Goal: Information Seeking & Learning: Learn about a topic

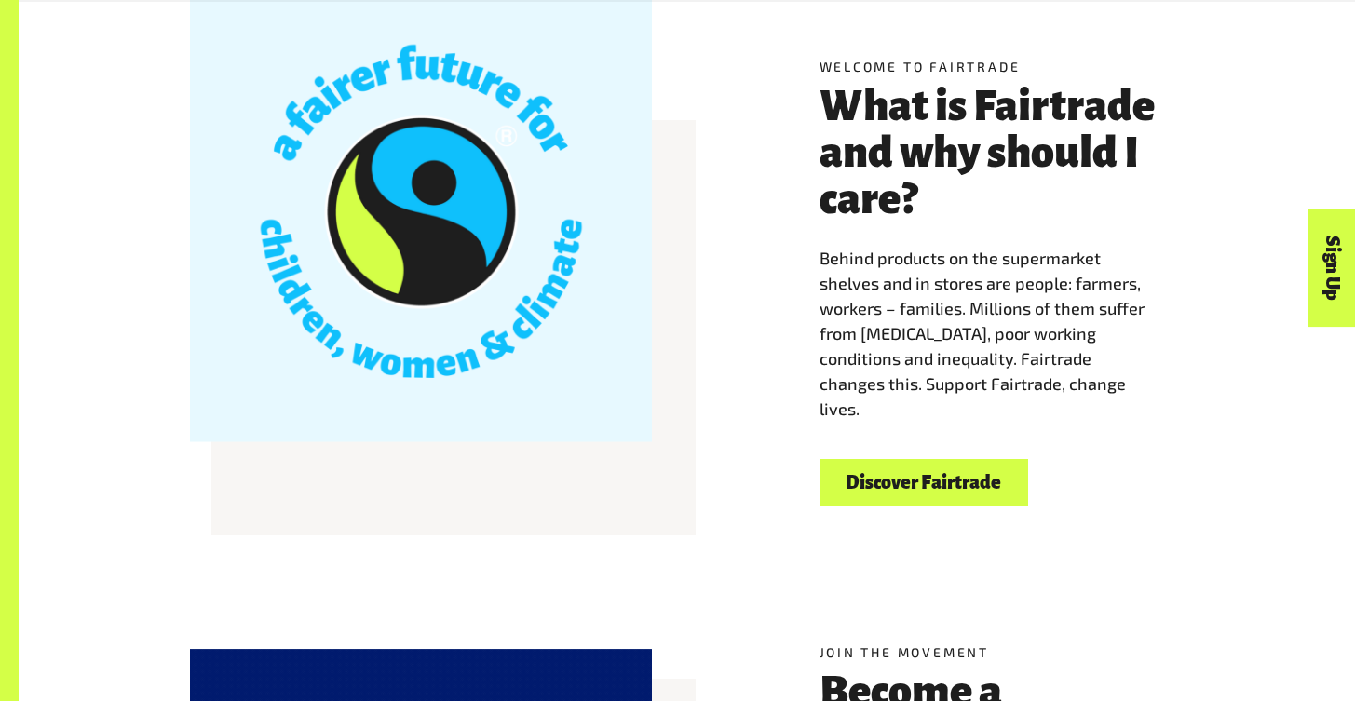
scroll to position [590, 0]
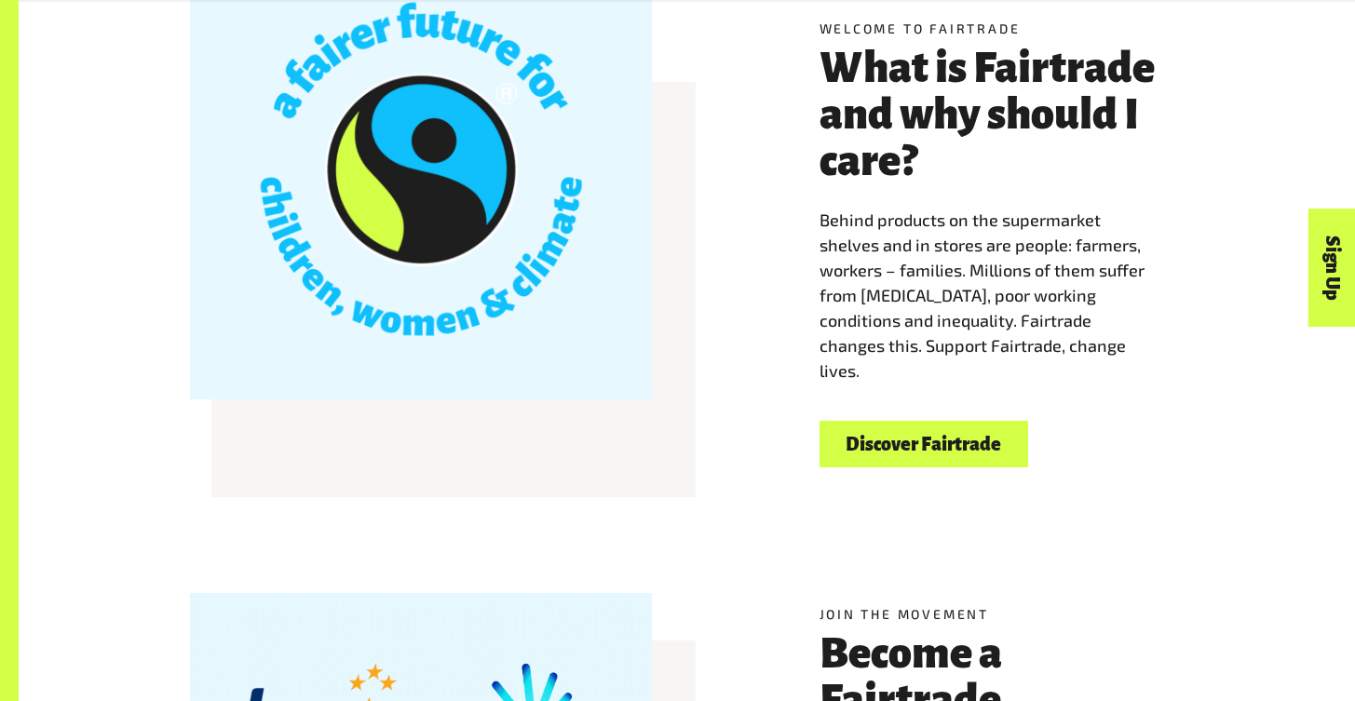
click at [903, 458] on link "Discover Fairtrade" at bounding box center [924, 445] width 209 height 48
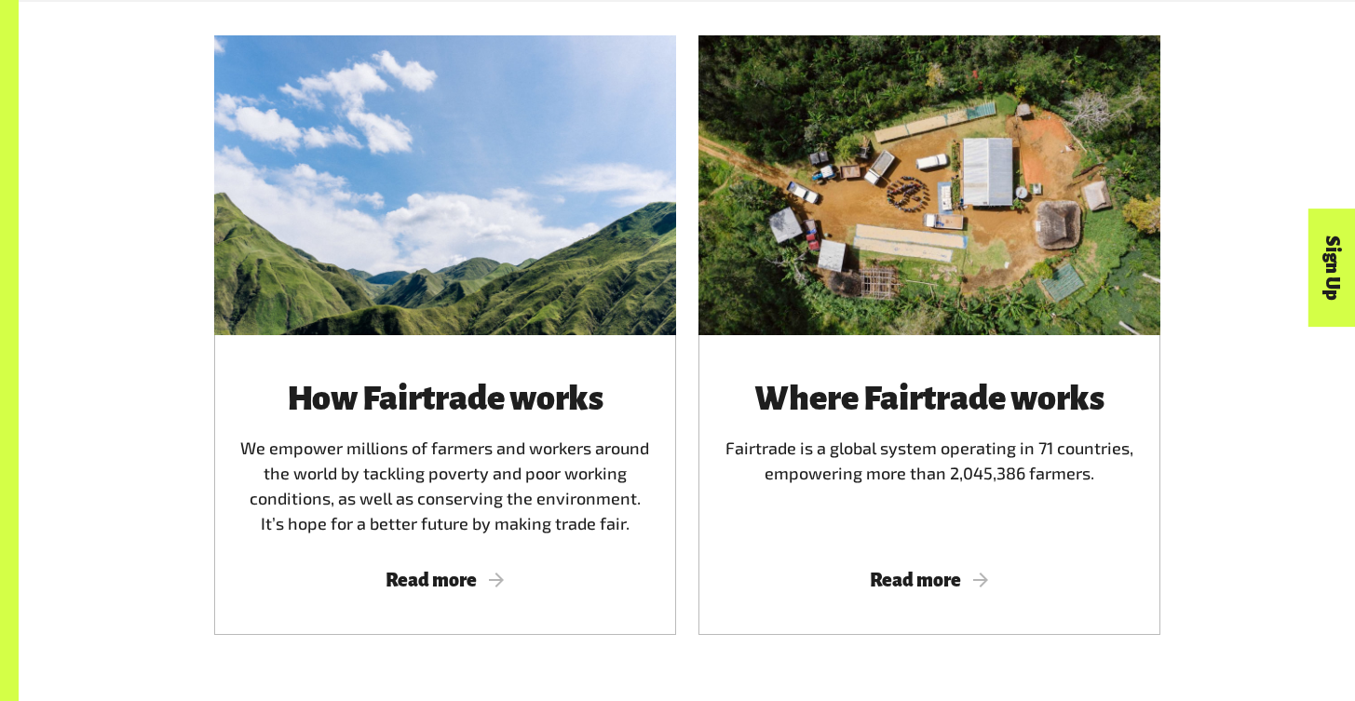
scroll to position [1076, 0]
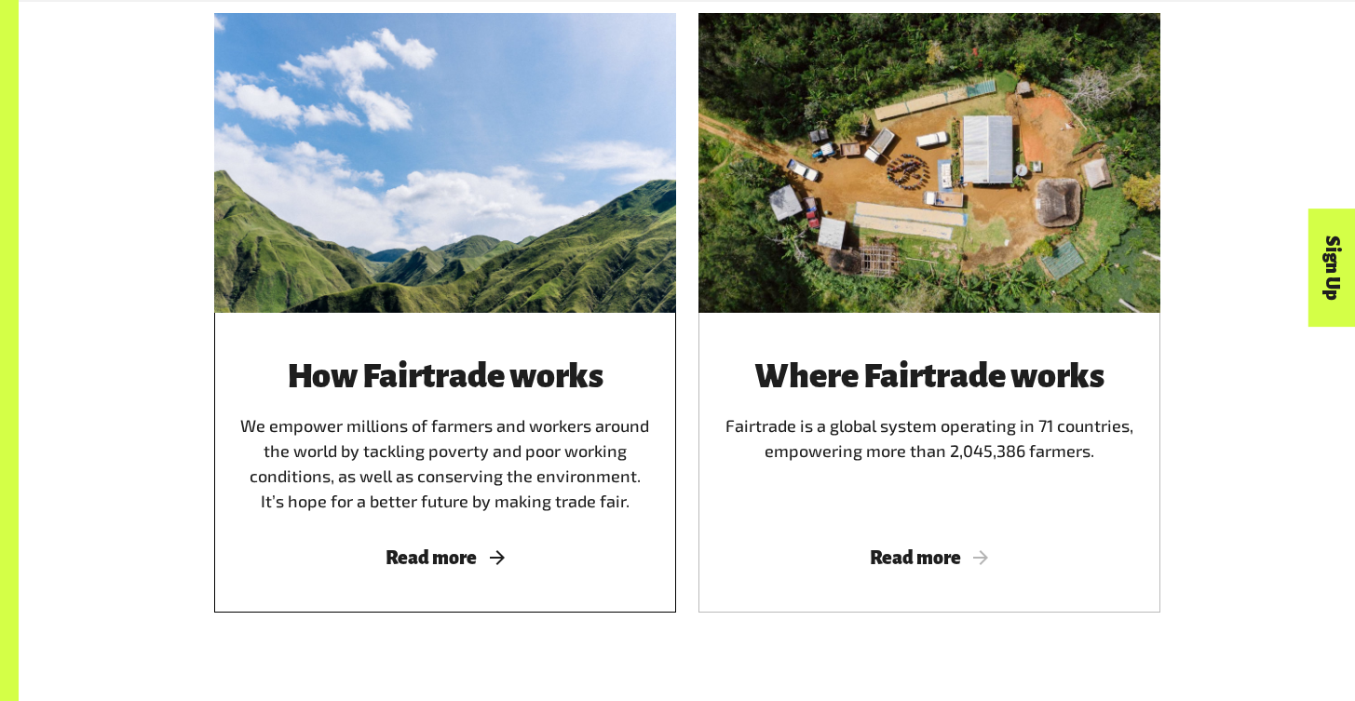
click at [441, 508] on div "How Fairtrade works We empower millions of farmers and workers around the world…" at bounding box center [445, 436] width 417 height 157
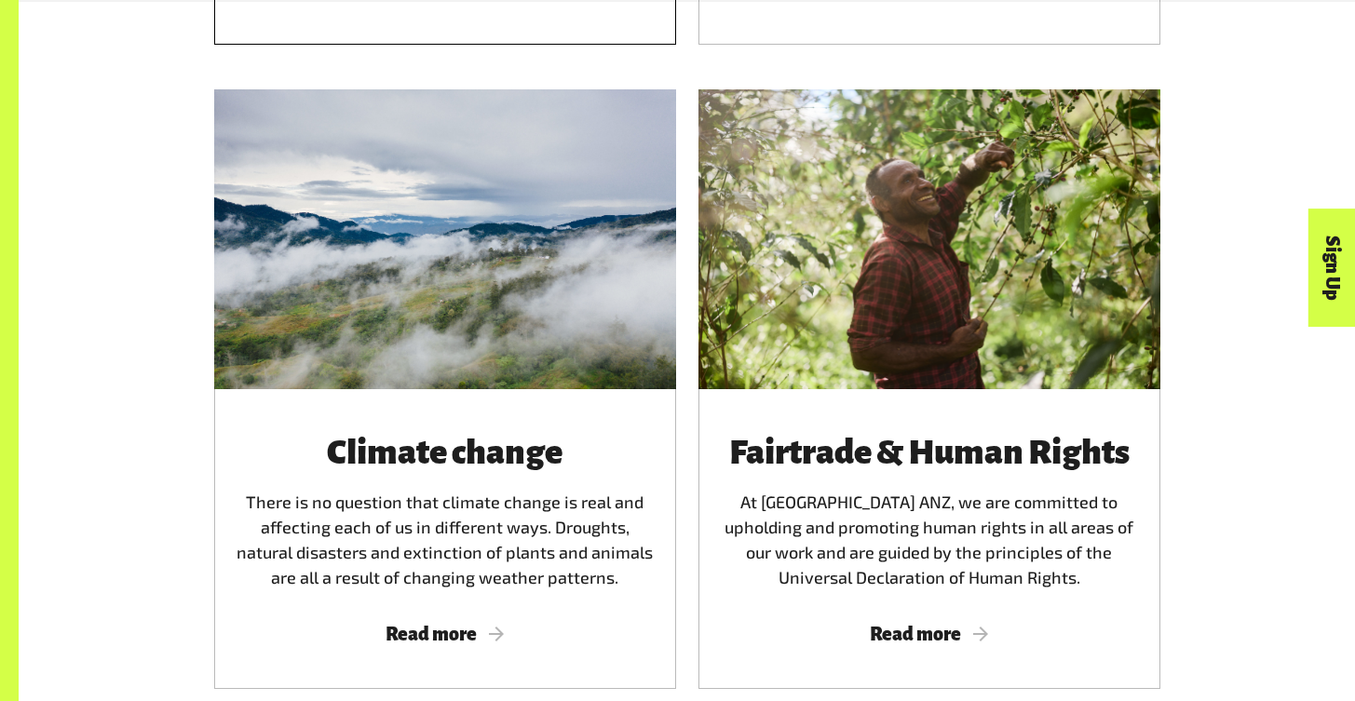
scroll to position [3335, 0]
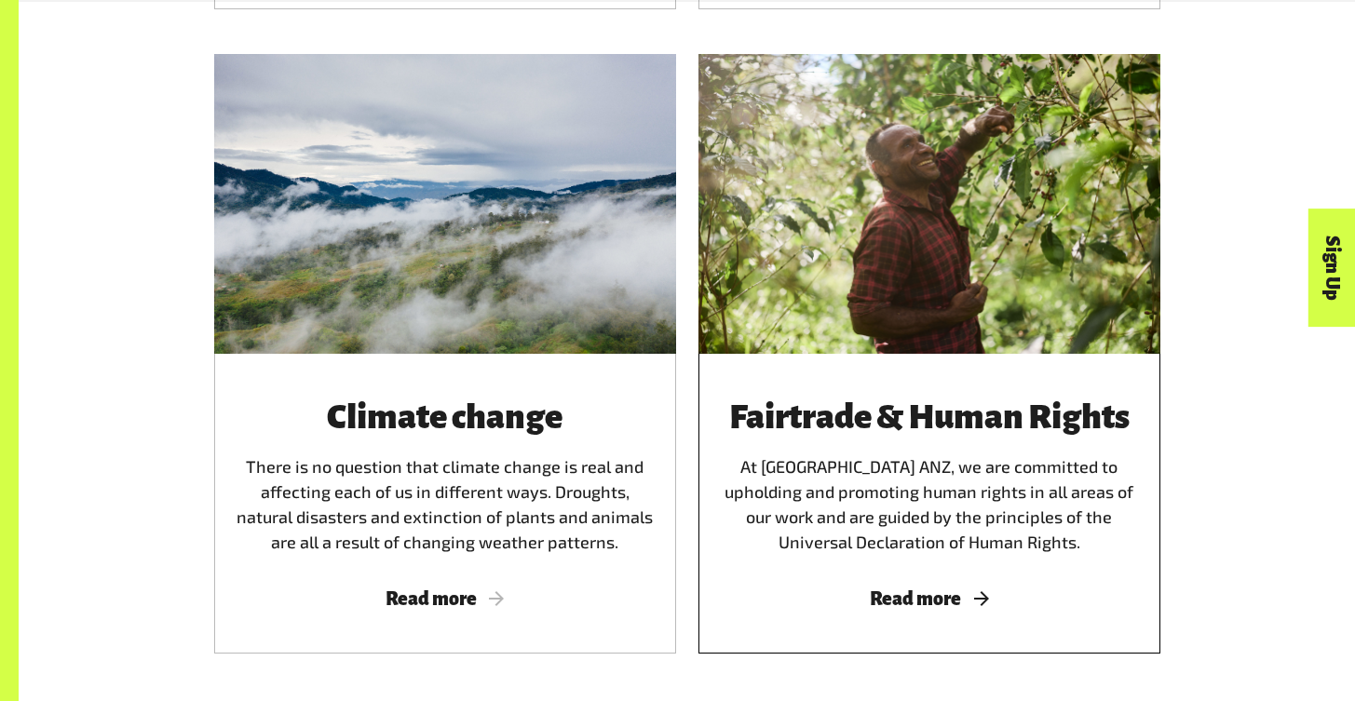
click at [923, 528] on div "Fairtrade & Human Rights At Fairtrade ANZ, we are committed to upholding and pr…" at bounding box center [929, 477] width 417 height 157
